Goal: Book appointment/travel/reservation

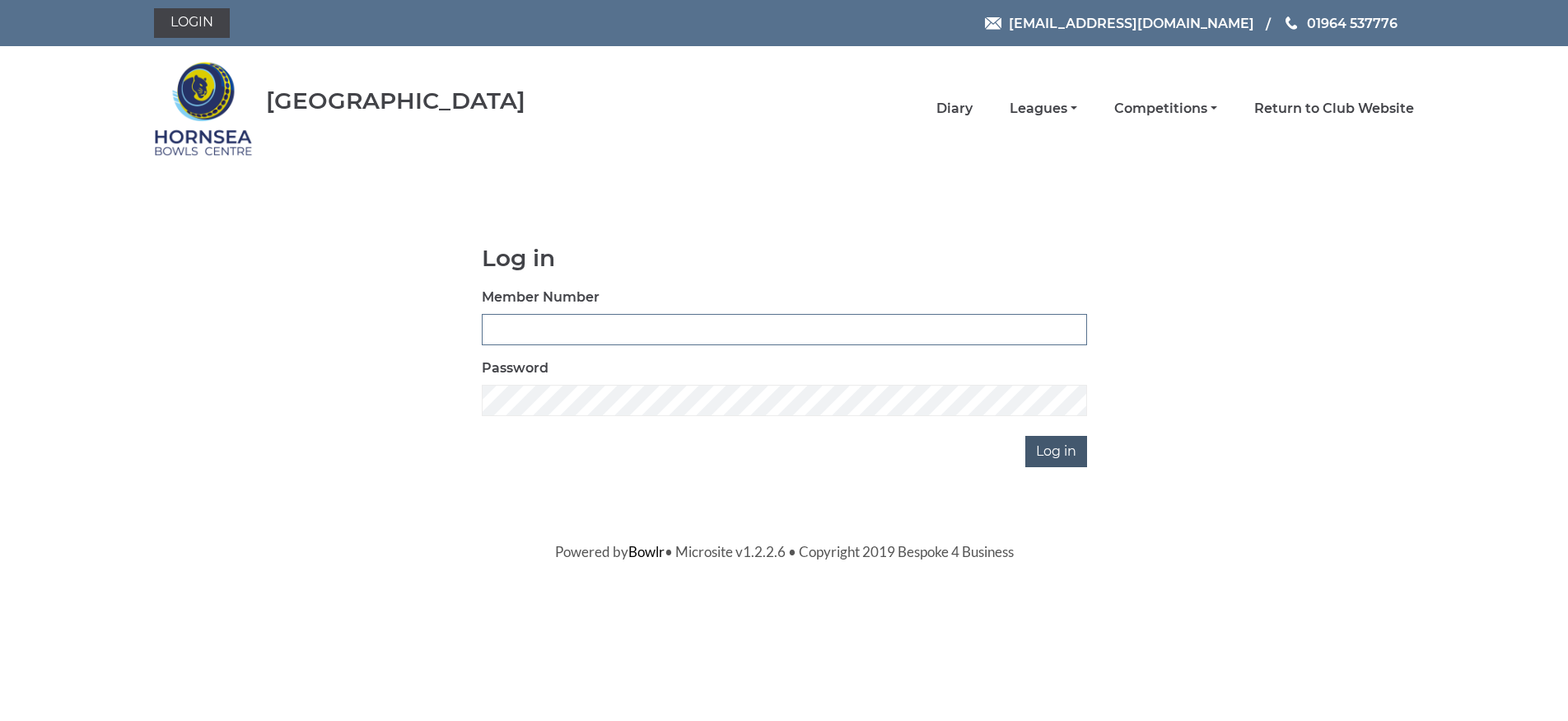
type input "0588"
click at [1048, 452] on input "Log in" at bounding box center [1056, 451] width 62 height 31
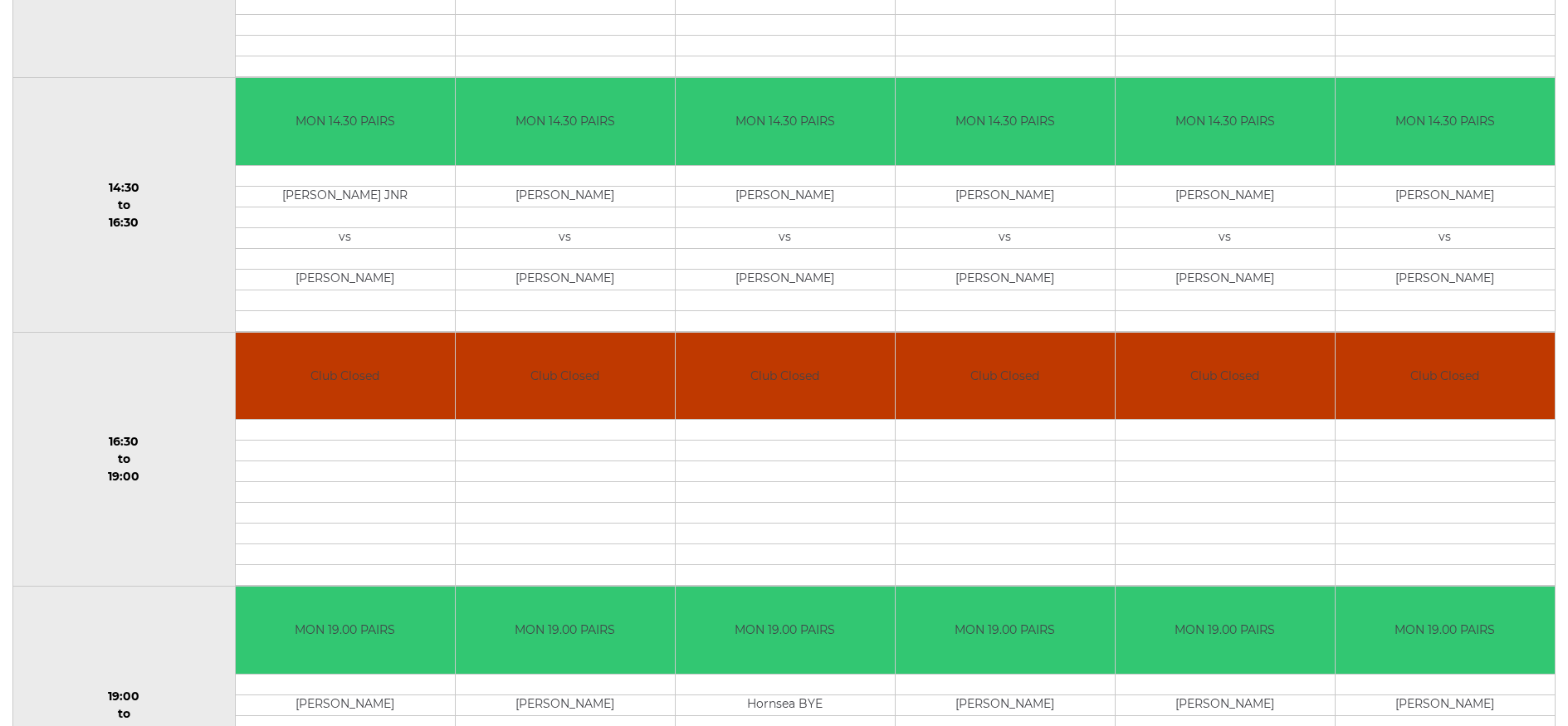
scroll to position [1079, 0]
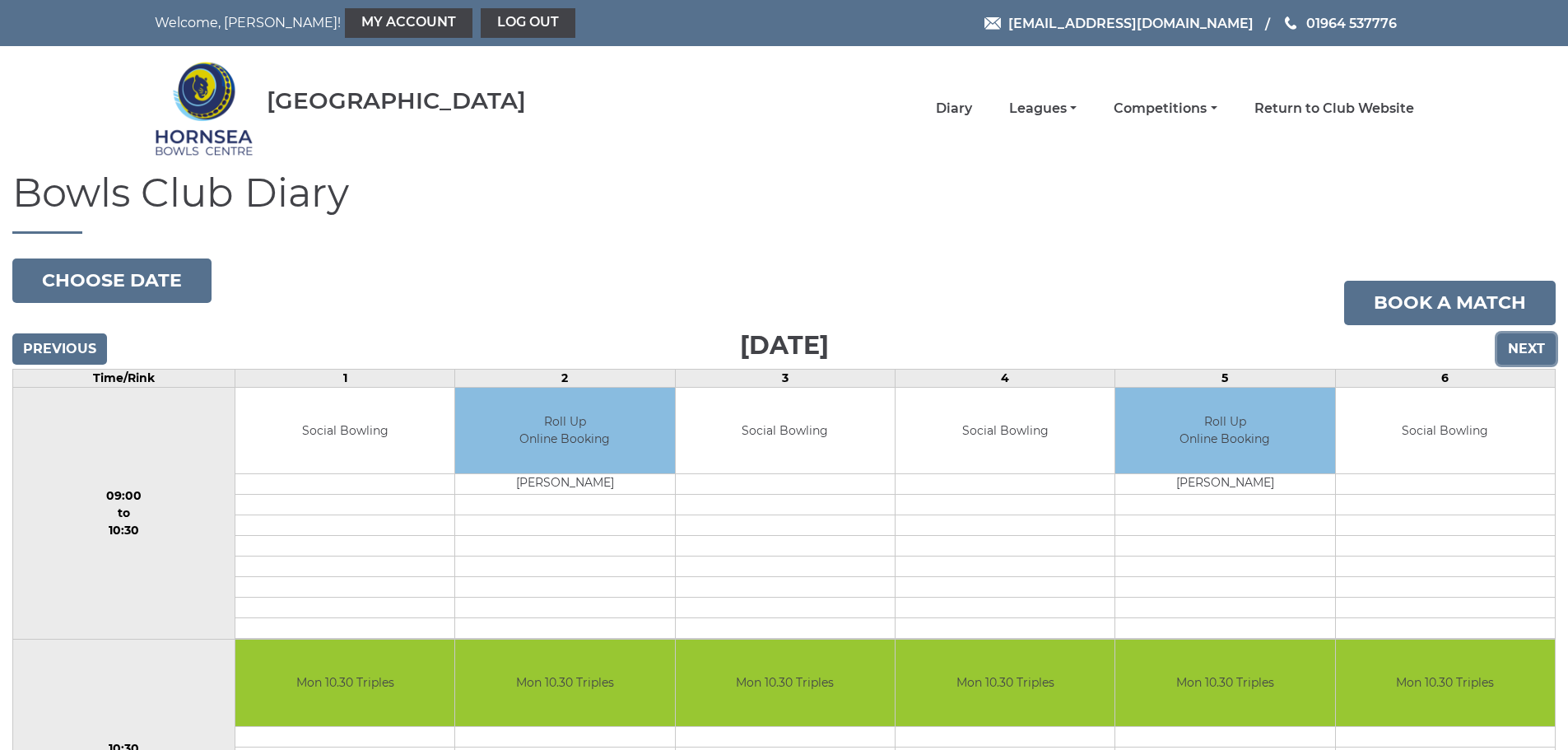
click at [1534, 340] on input "Next" at bounding box center [1525, 349] width 58 height 31
click at [1540, 343] on input "Next" at bounding box center [1525, 349] width 58 height 31
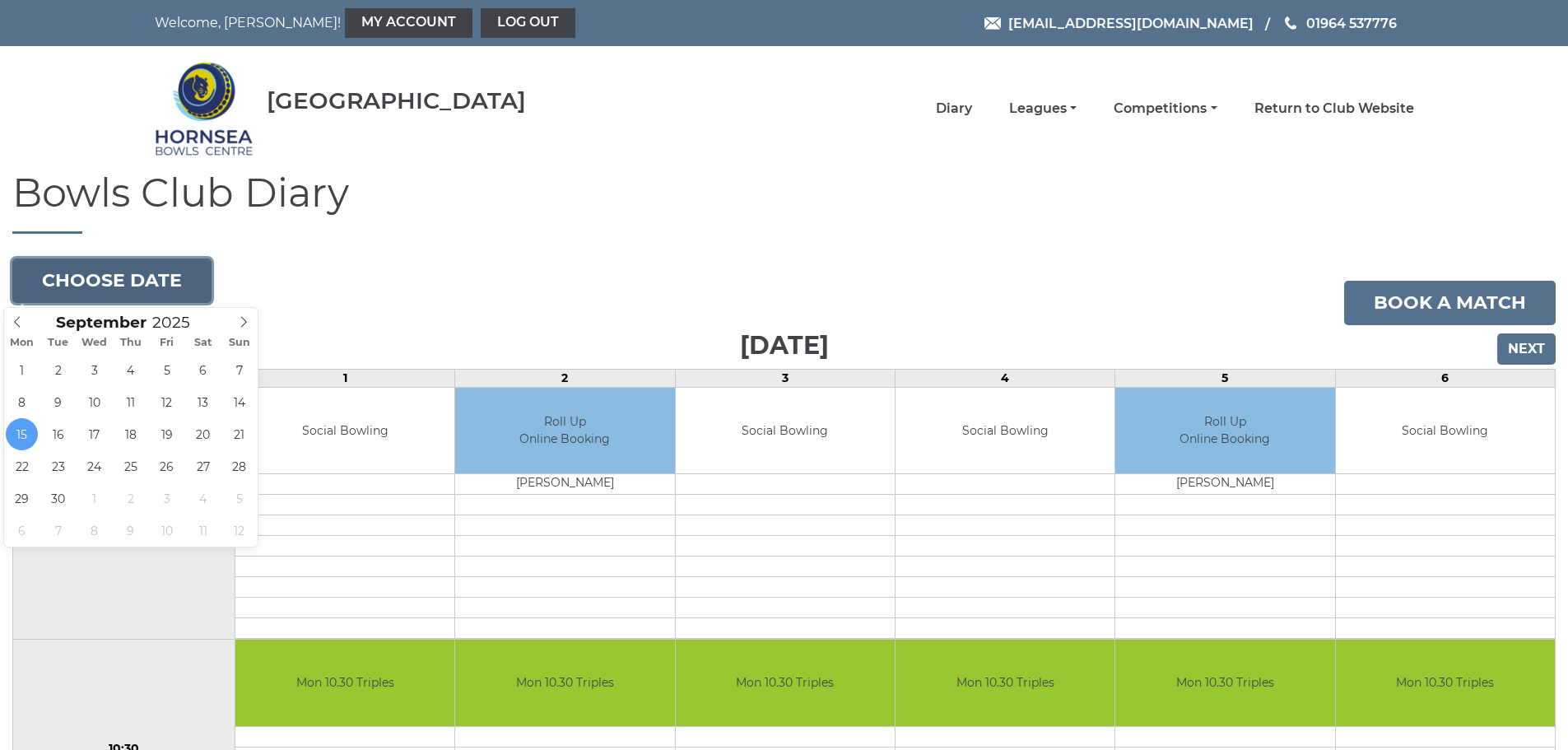
click at [116, 285] on button "Choose date" at bounding box center [111, 281] width 199 height 44
type input "[DATE]"
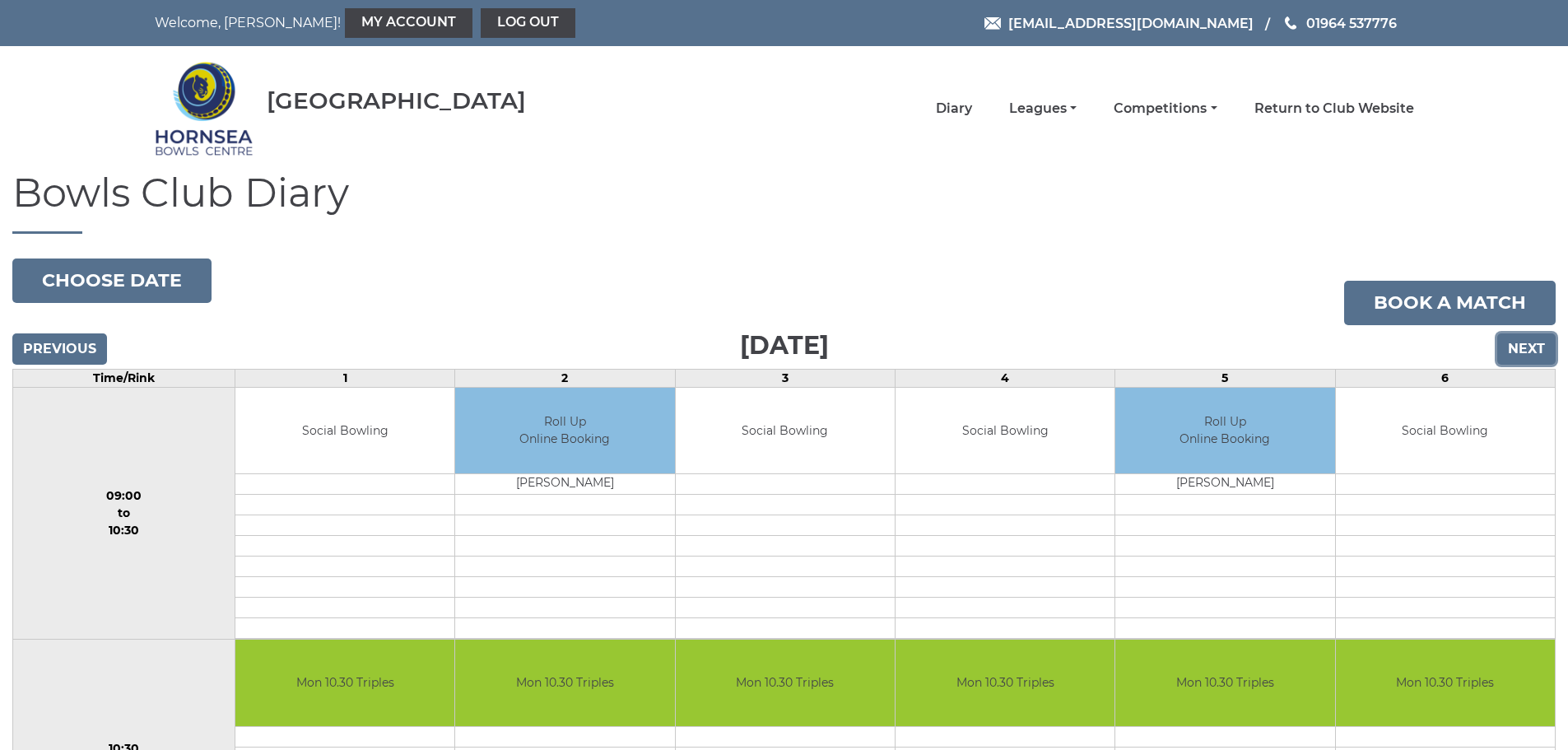
click at [1534, 348] on input "Next" at bounding box center [1525, 349] width 58 height 31
click at [1537, 346] on input "Next" at bounding box center [1525, 349] width 58 height 31
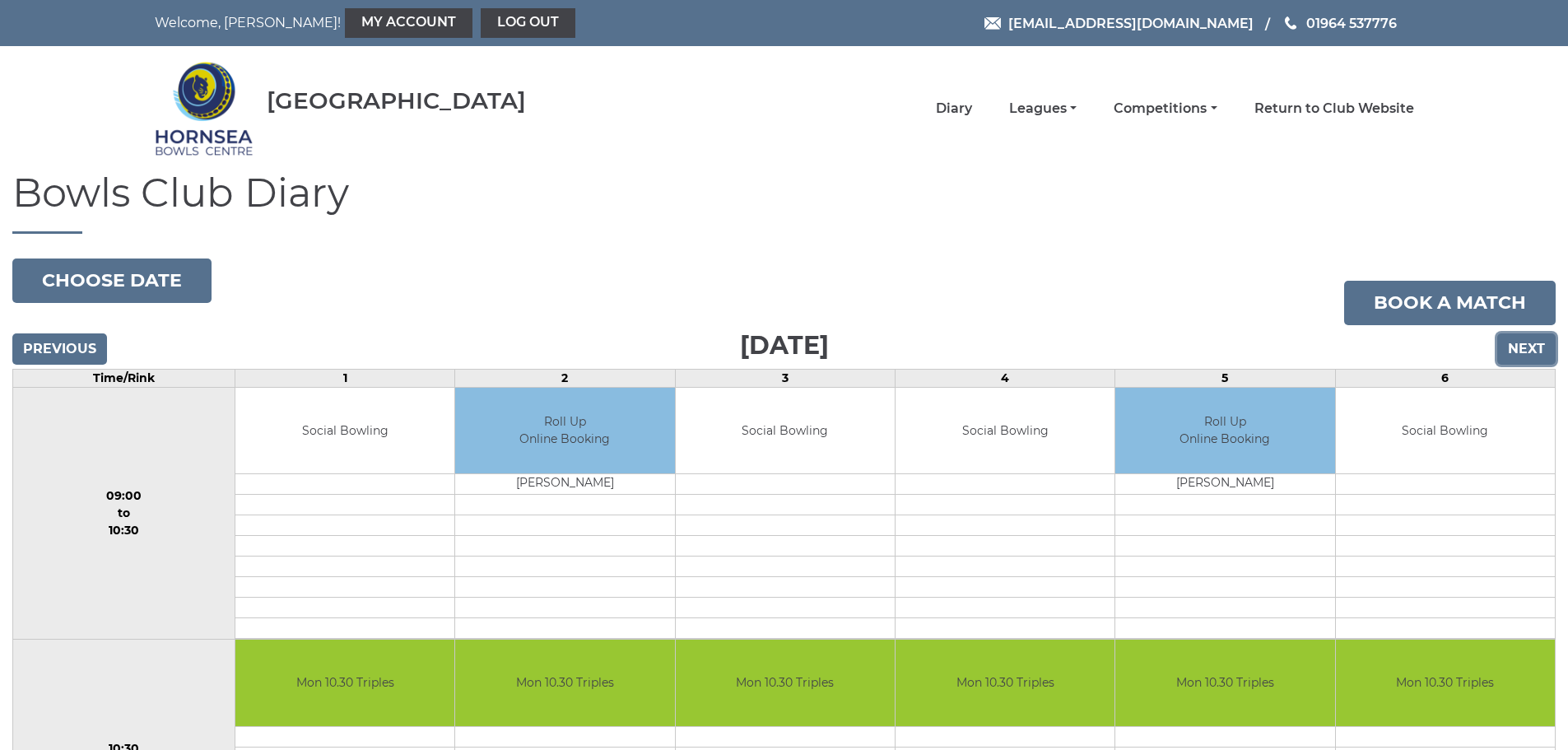
click at [1537, 346] on input "Next" at bounding box center [1525, 349] width 58 height 31
